Goal: Obtain resource: Obtain resource

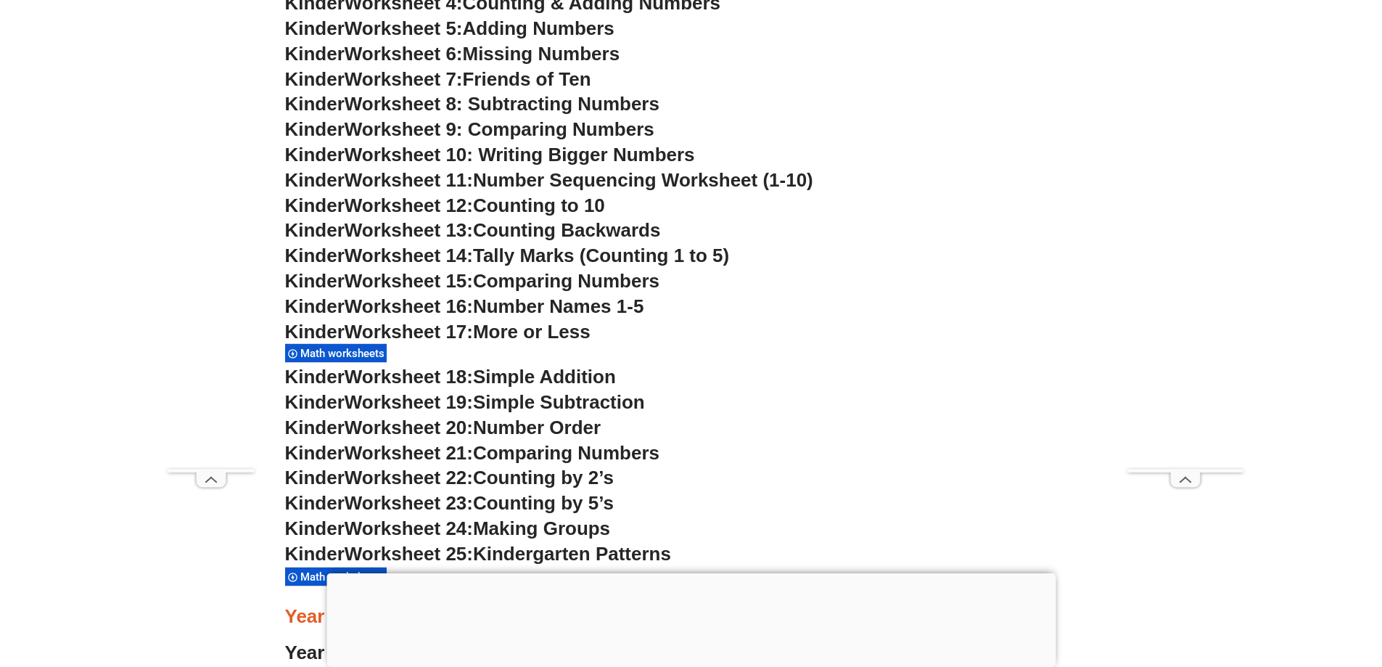
scroll to position [939, 0]
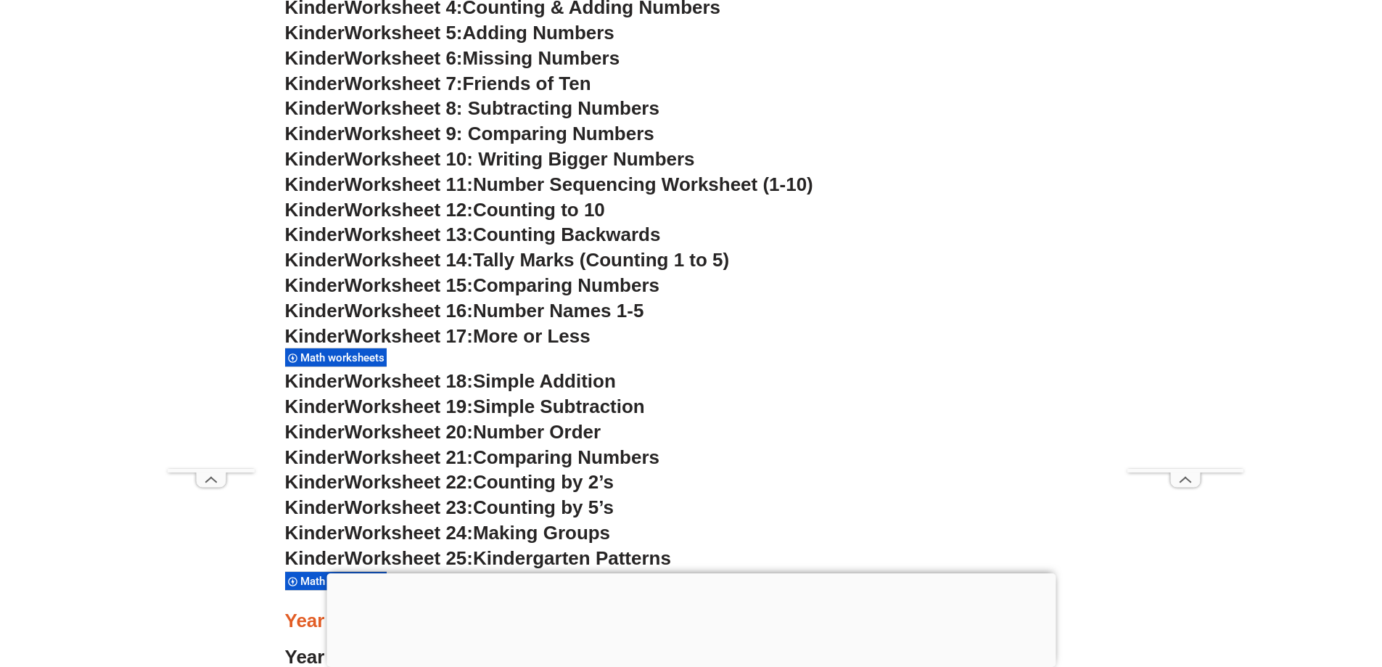
click at [338, 360] on span "Math worksheets" at bounding box center [344, 357] width 89 height 13
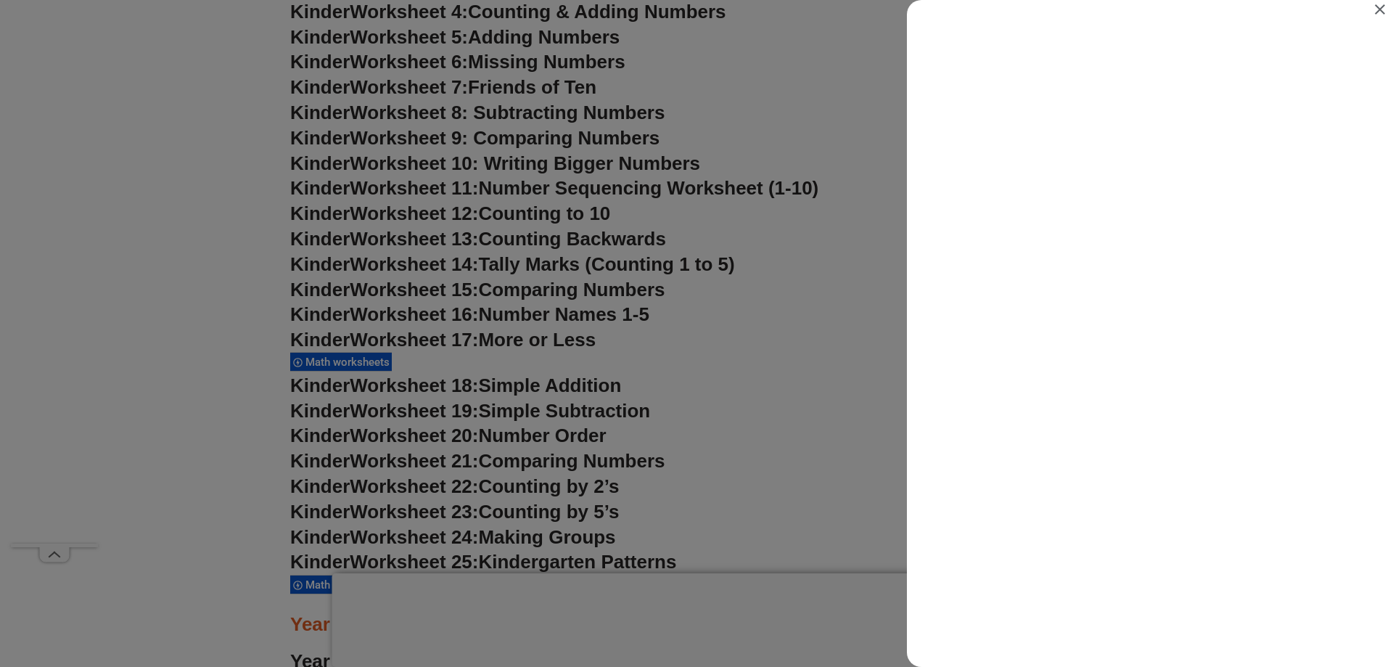
scroll to position [0, 0]
click at [1378, 7] on icon "Close" at bounding box center [1380, 9] width 10 height 10
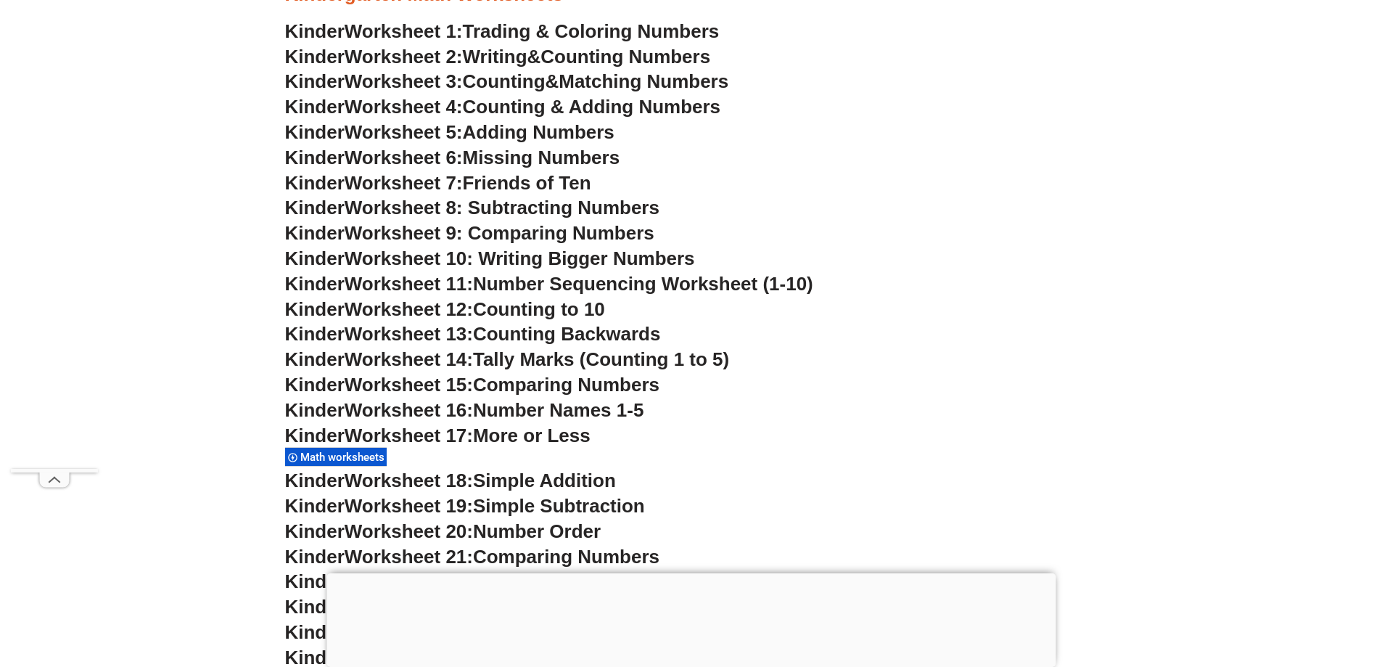
scroll to position [794, 0]
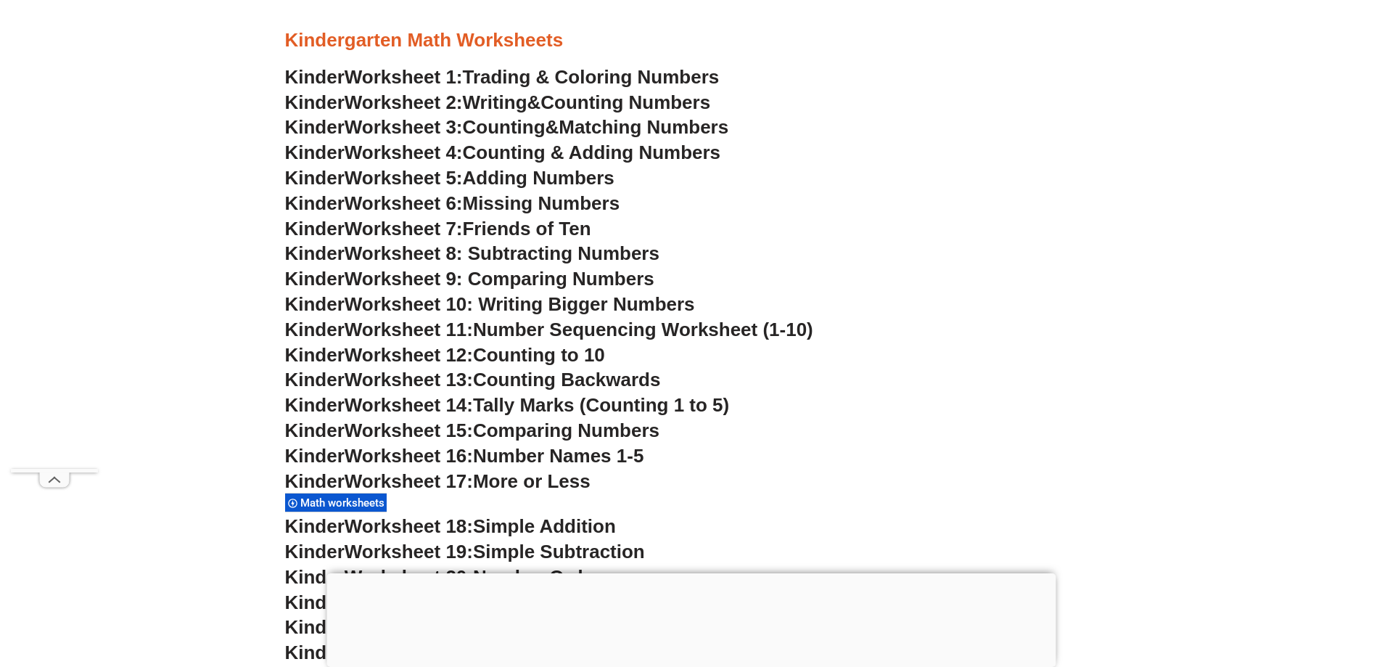
click at [510, 202] on span "Missing Numbers" at bounding box center [541, 203] width 157 height 22
click at [576, 452] on span "Number Names 1-5" at bounding box center [558, 456] width 170 height 22
click at [489, 256] on span "Worksheet 8: Subtracting Numbers" at bounding box center [502, 253] width 315 height 22
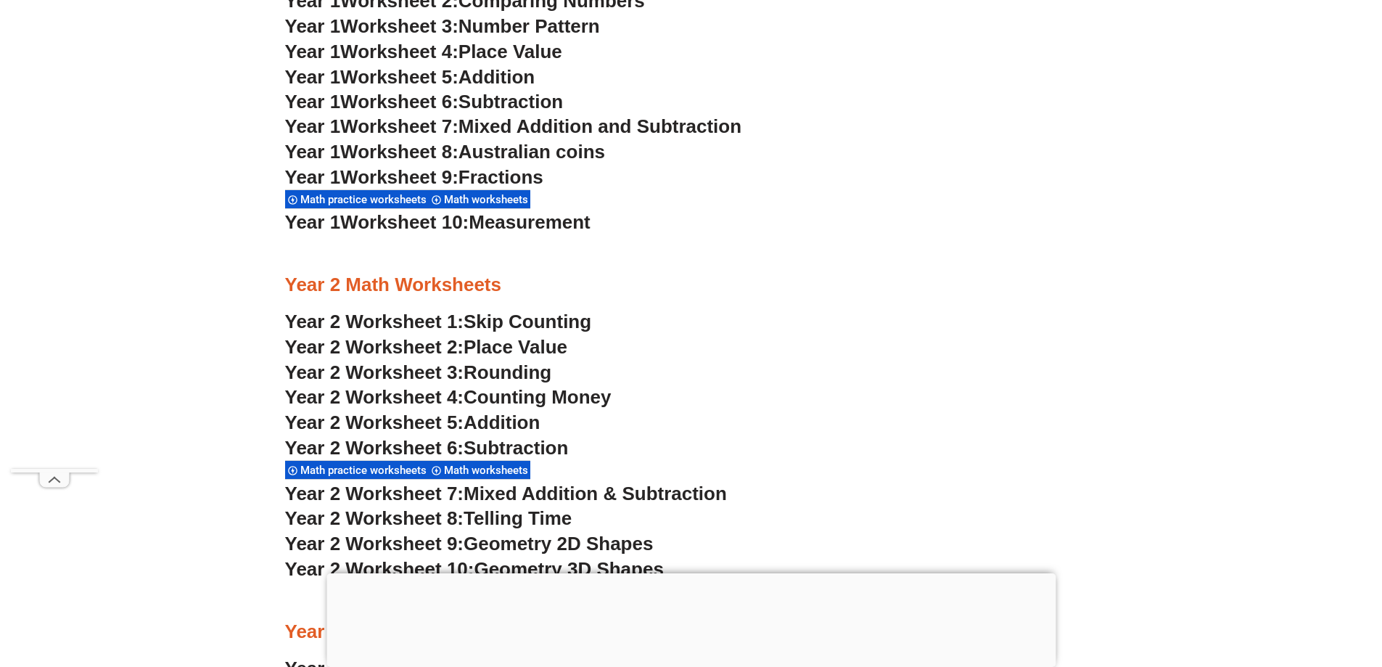
scroll to position [1737, 0]
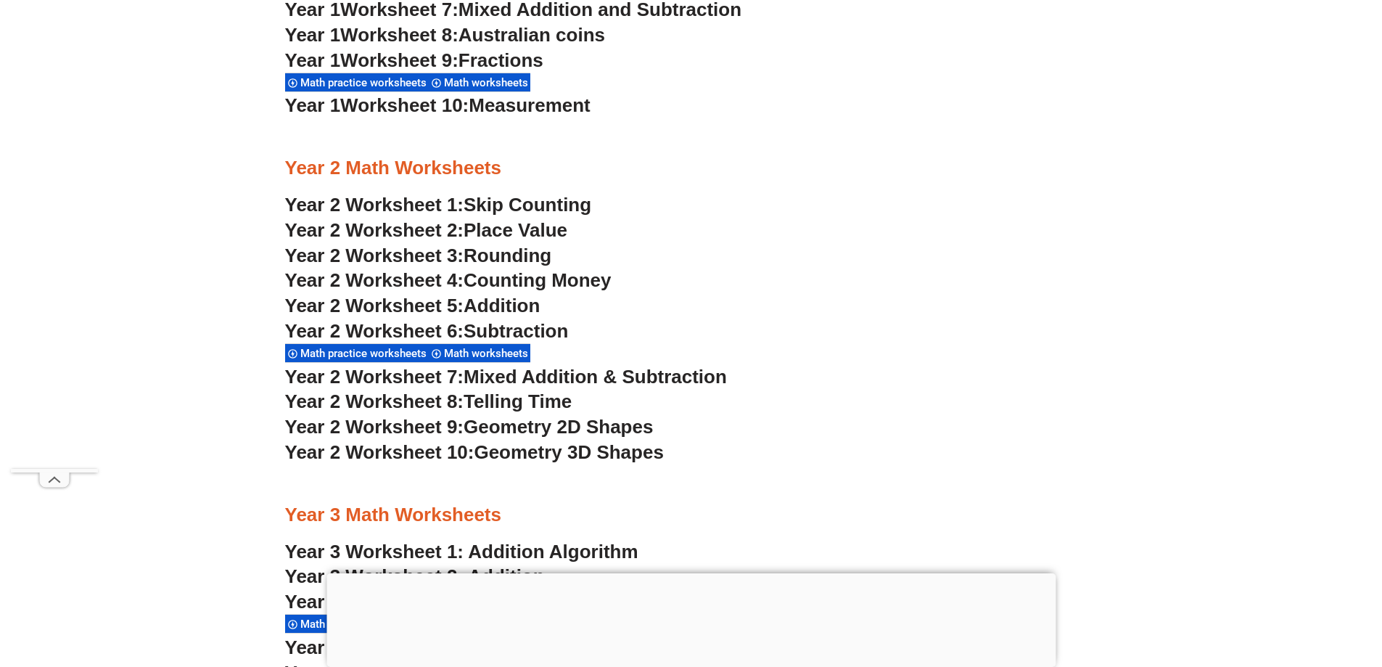
click at [533, 207] on span "Skip Counting" at bounding box center [528, 205] width 128 height 22
click at [540, 231] on span "Place Value" at bounding box center [516, 230] width 104 height 22
click at [504, 305] on span "Addition" at bounding box center [502, 306] width 76 height 22
click at [406, 356] on span "Math practice worksheets" at bounding box center [365, 353] width 131 height 13
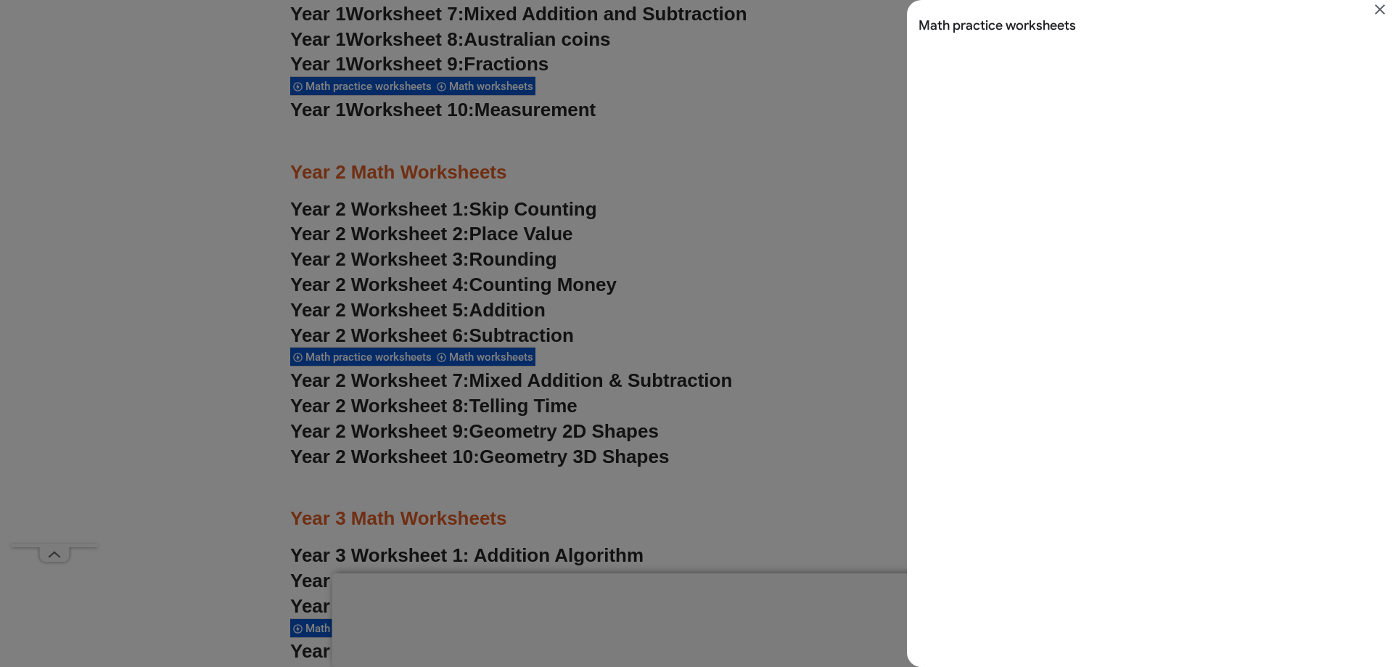
scroll to position [0, 0]
click at [1379, 9] on icon "Close" at bounding box center [1380, 9] width 10 height 10
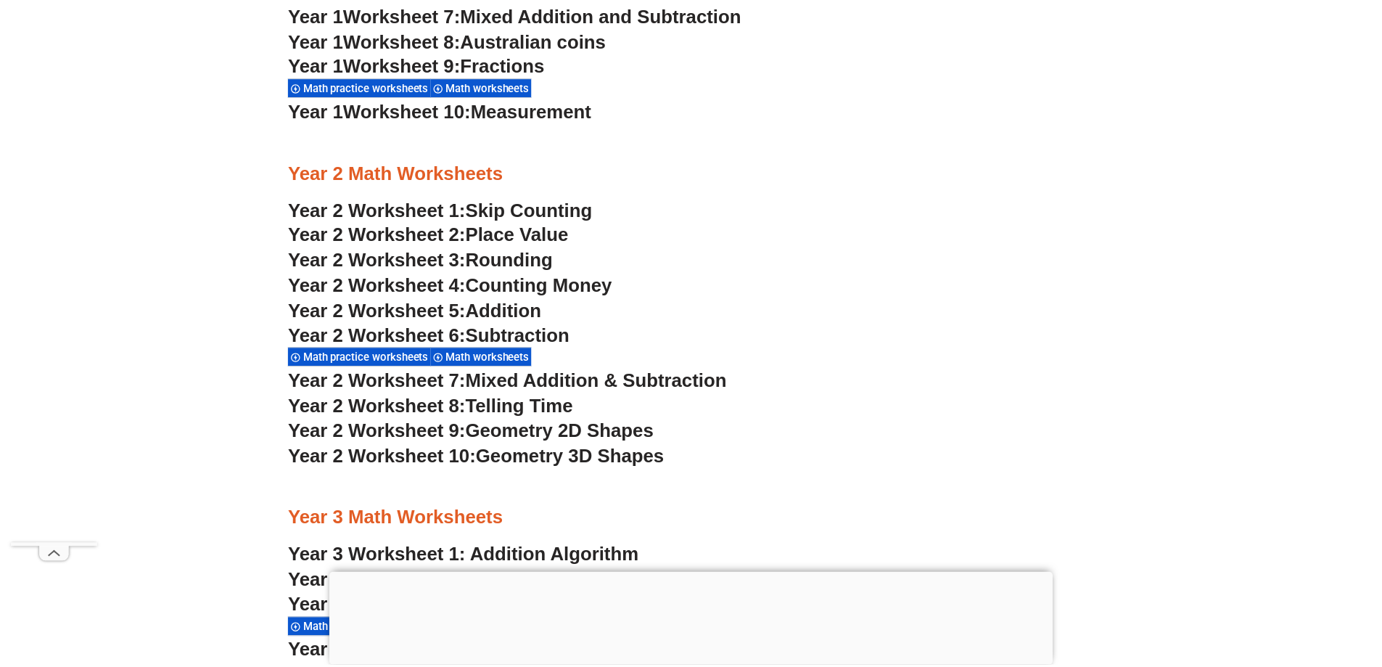
scroll to position [1737, 0]
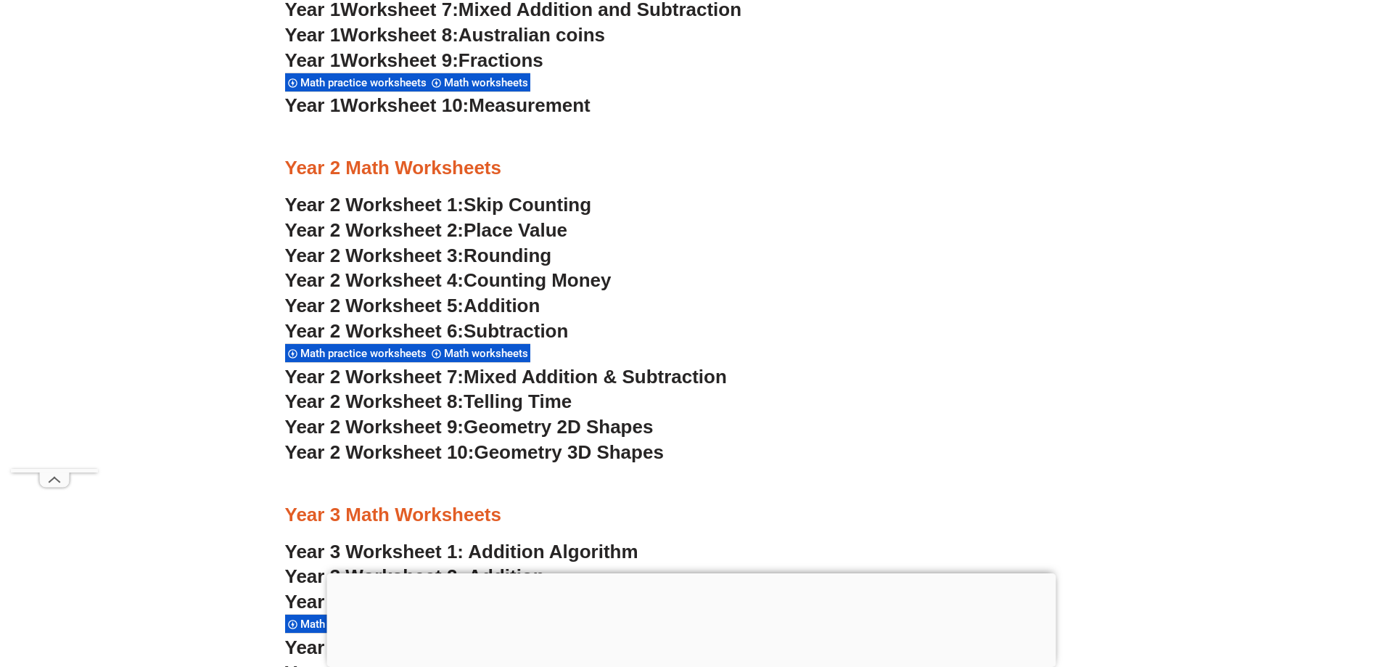
click at [516, 357] on span "Math worksheets" at bounding box center [488, 353] width 89 height 13
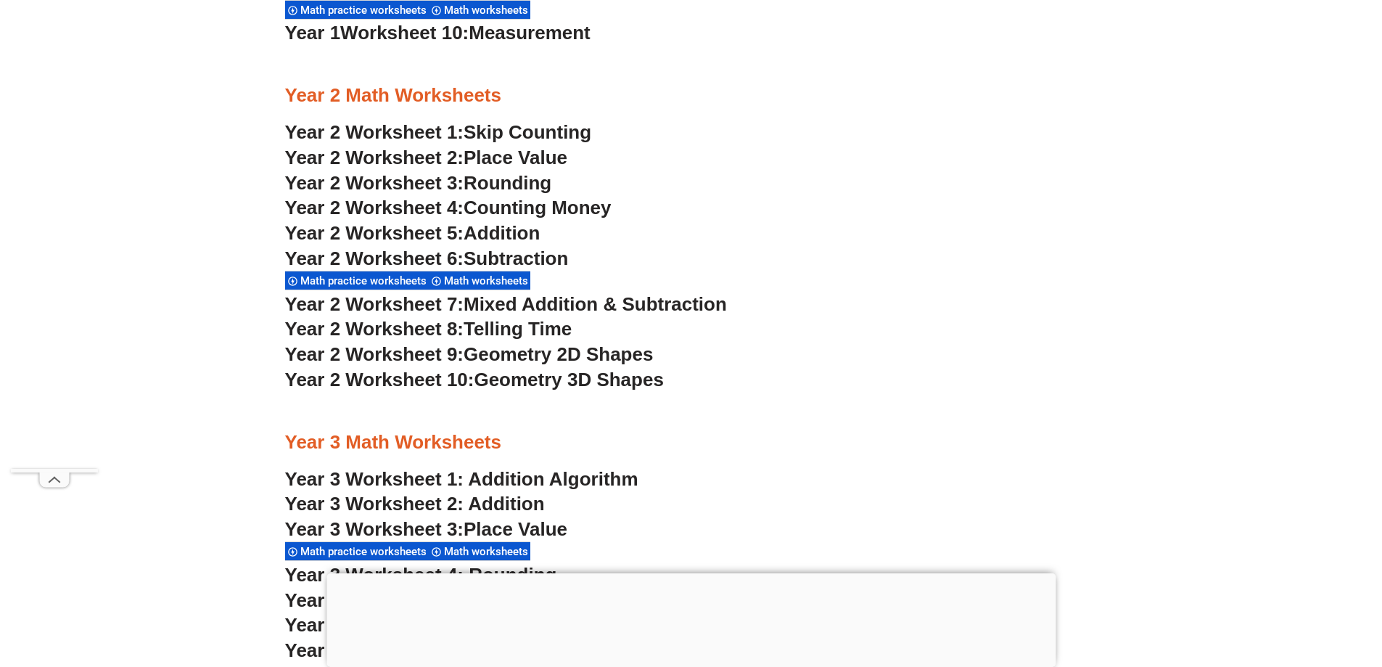
click at [559, 380] on span "Geometry 3D Shapes" at bounding box center [568, 380] width 189 height 22
click at [505, 351] on span "Geometry 2D Shapes" at bounding box center [558, 354] width 189 height 22
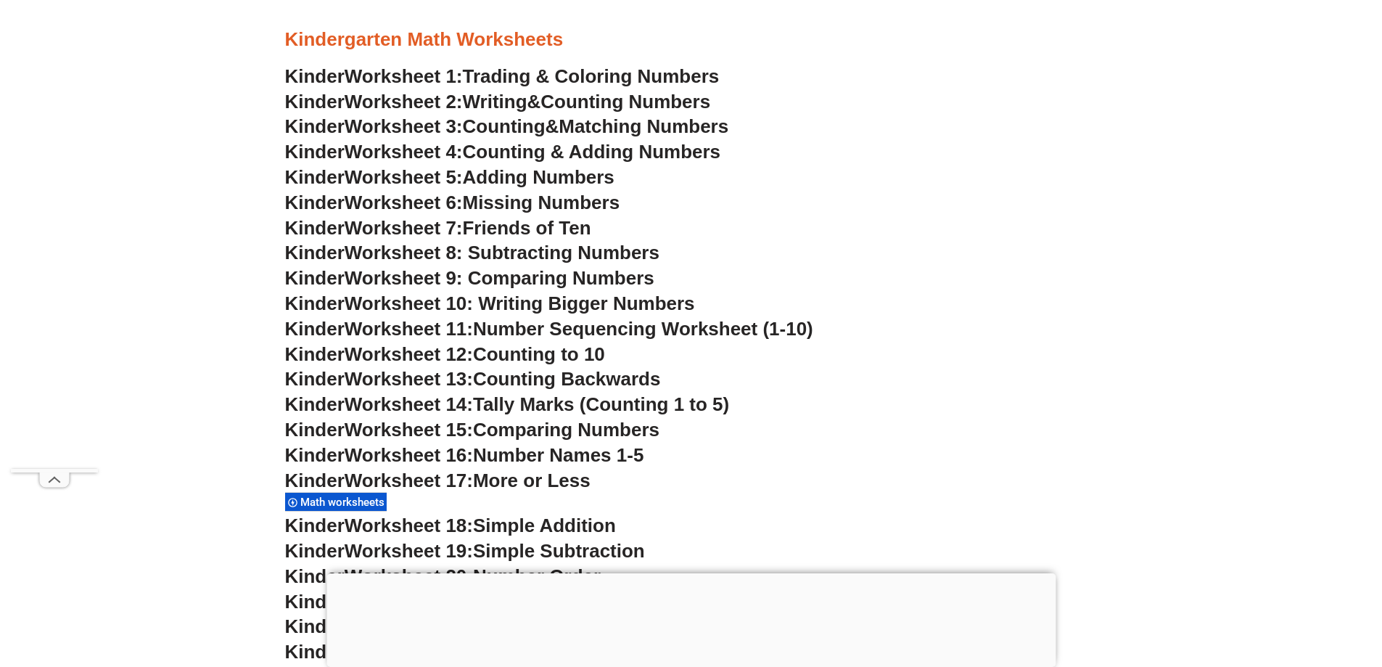
scroll to position [794, 0]
